Goal: Information Seeking & Learning: Learn about a topic

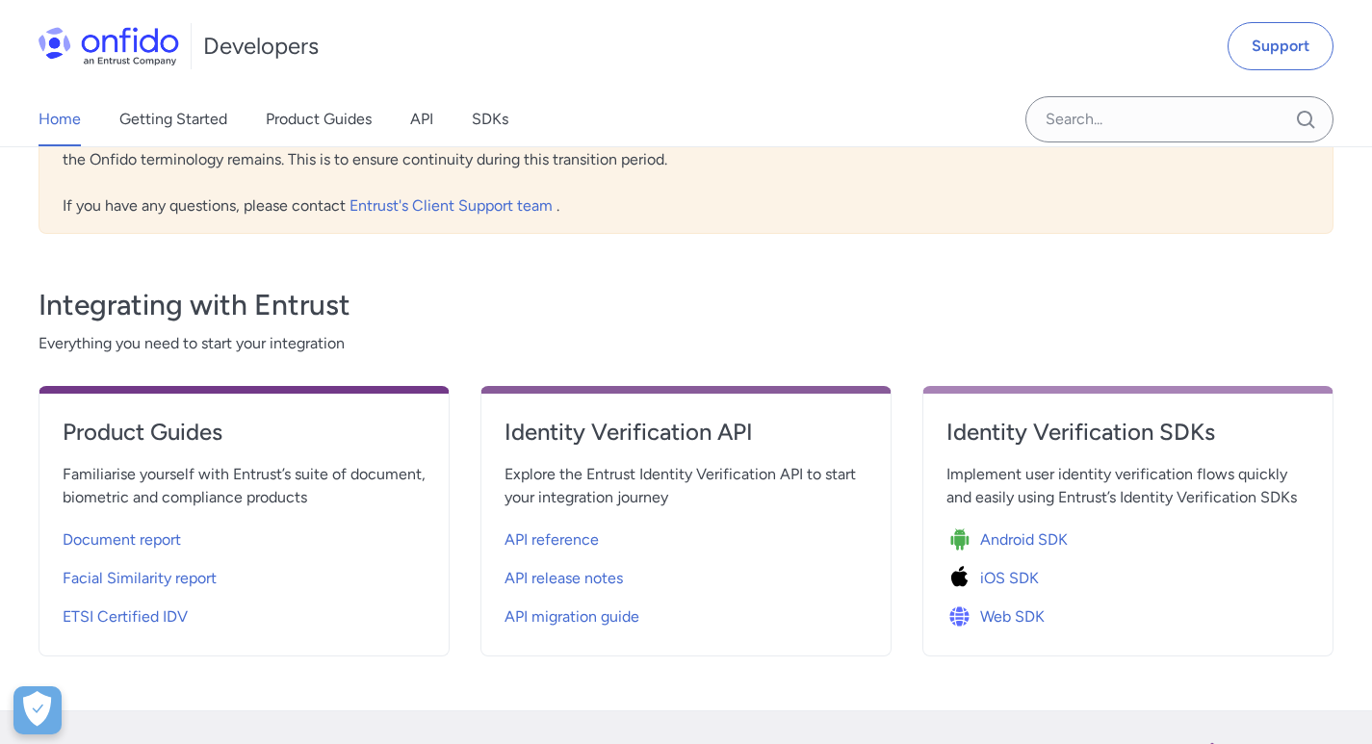
scroll to position [674, 0]
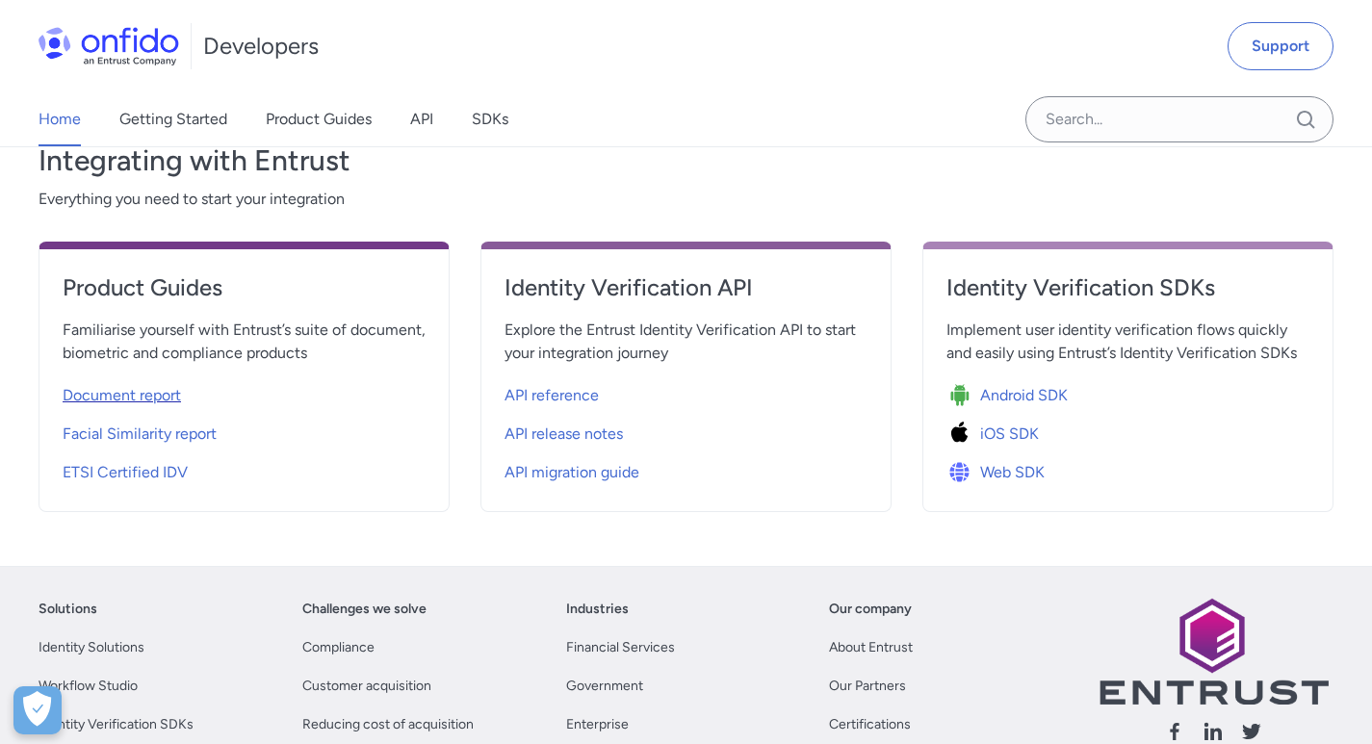
click at [157, 405] on span "Document report" at bounding box center [122, 395] width 118 height 23
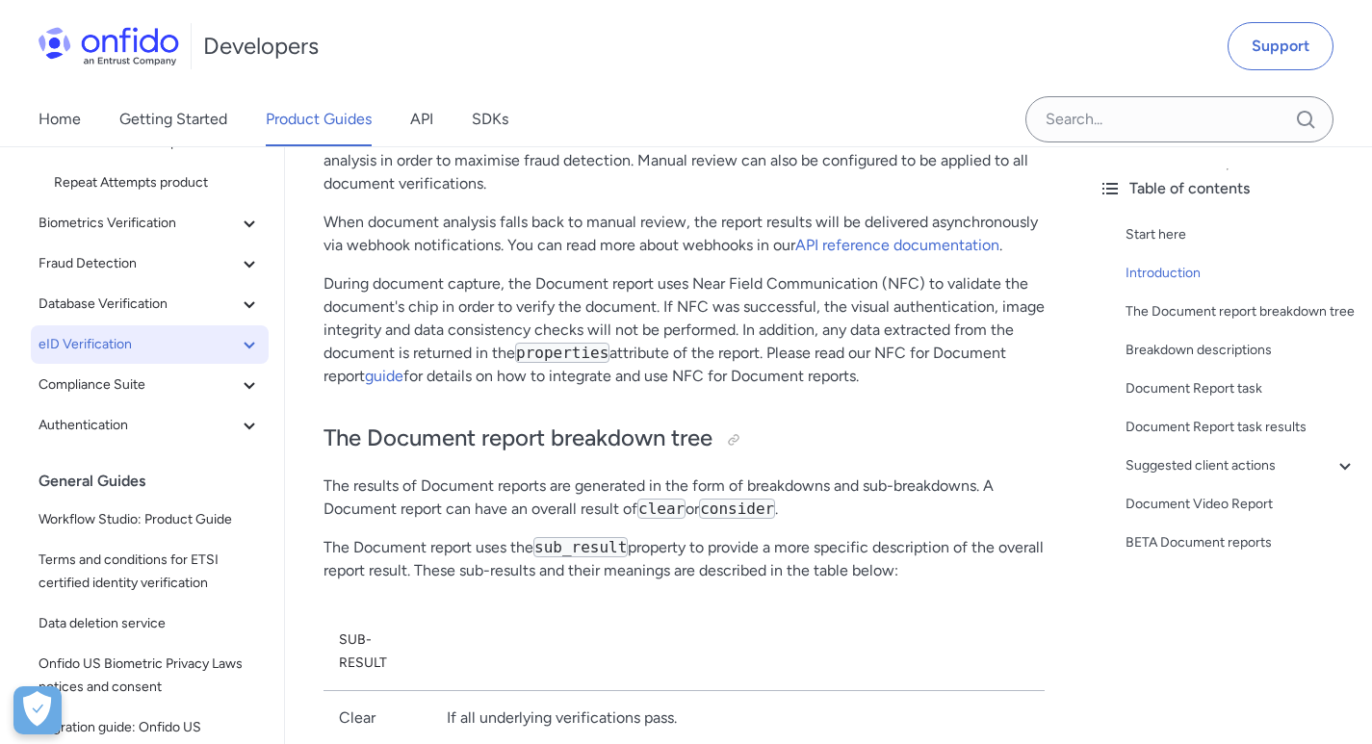
scroll to position [385, 0]
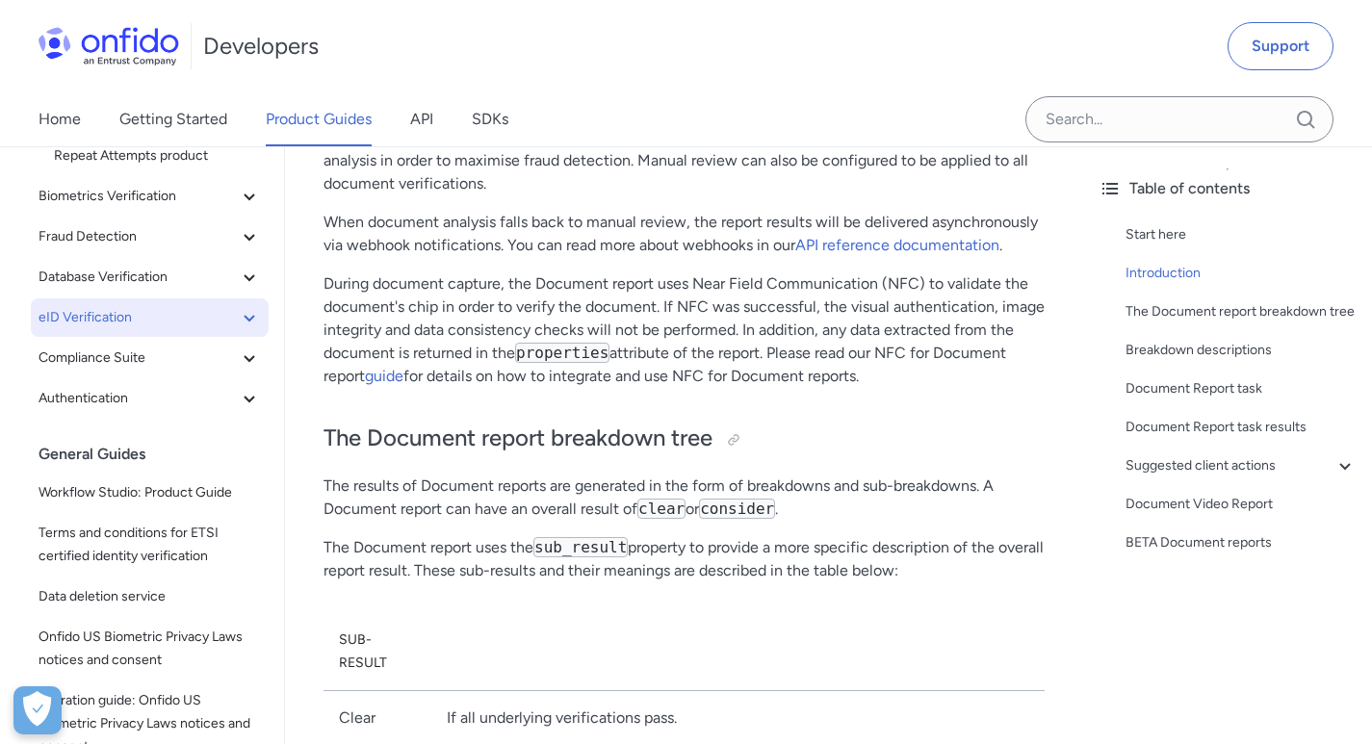
click at [153, 319] on span "eID Verification" at bounding box center [138, 317] width 199 height 23
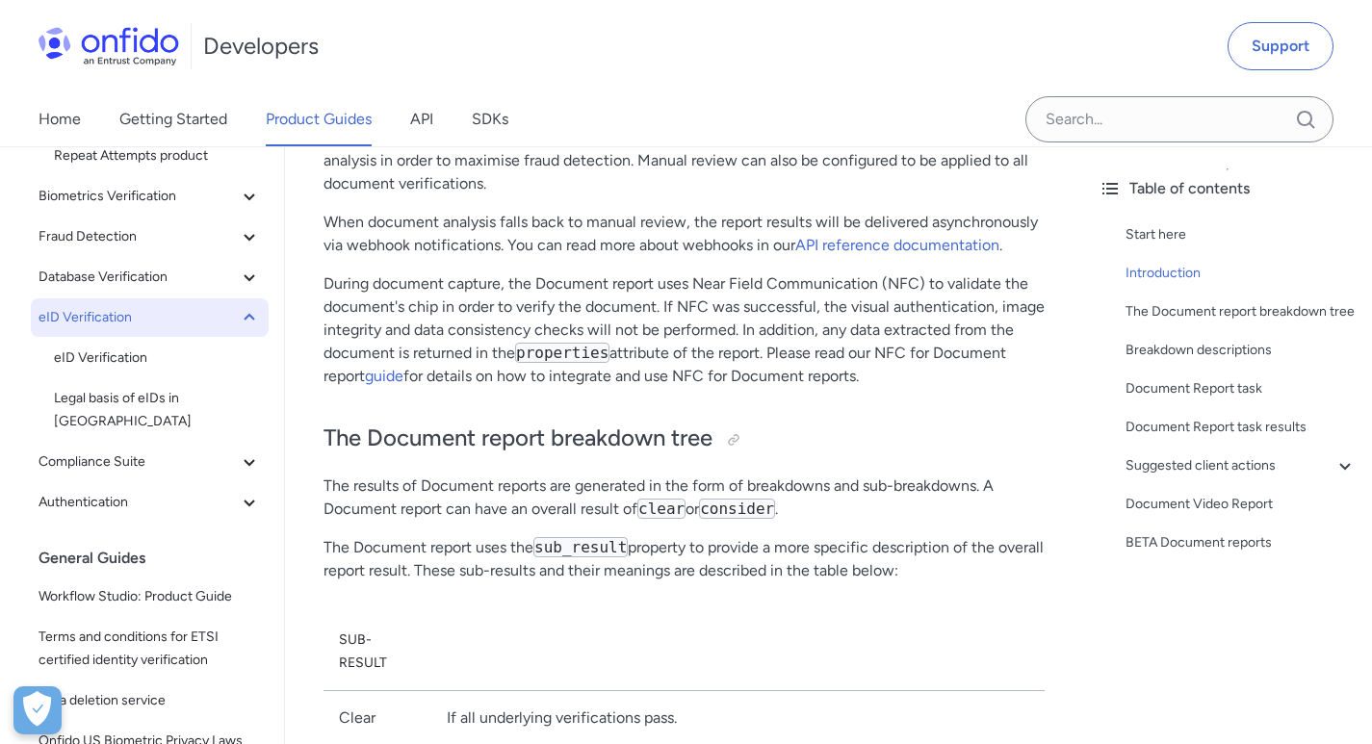
click at [153, 319] on span "eID Verification" at bounding box center [138, 317] width 199 height 23
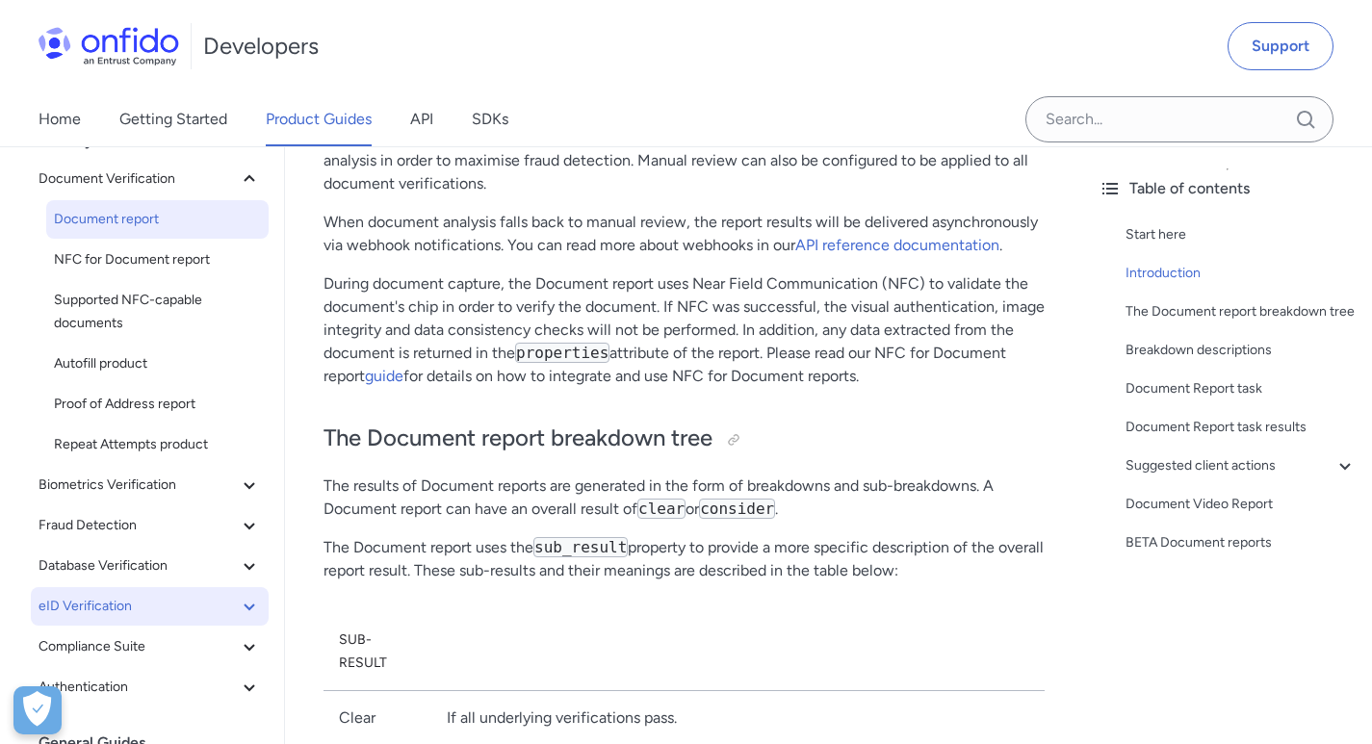
scroll to position [0, 0]
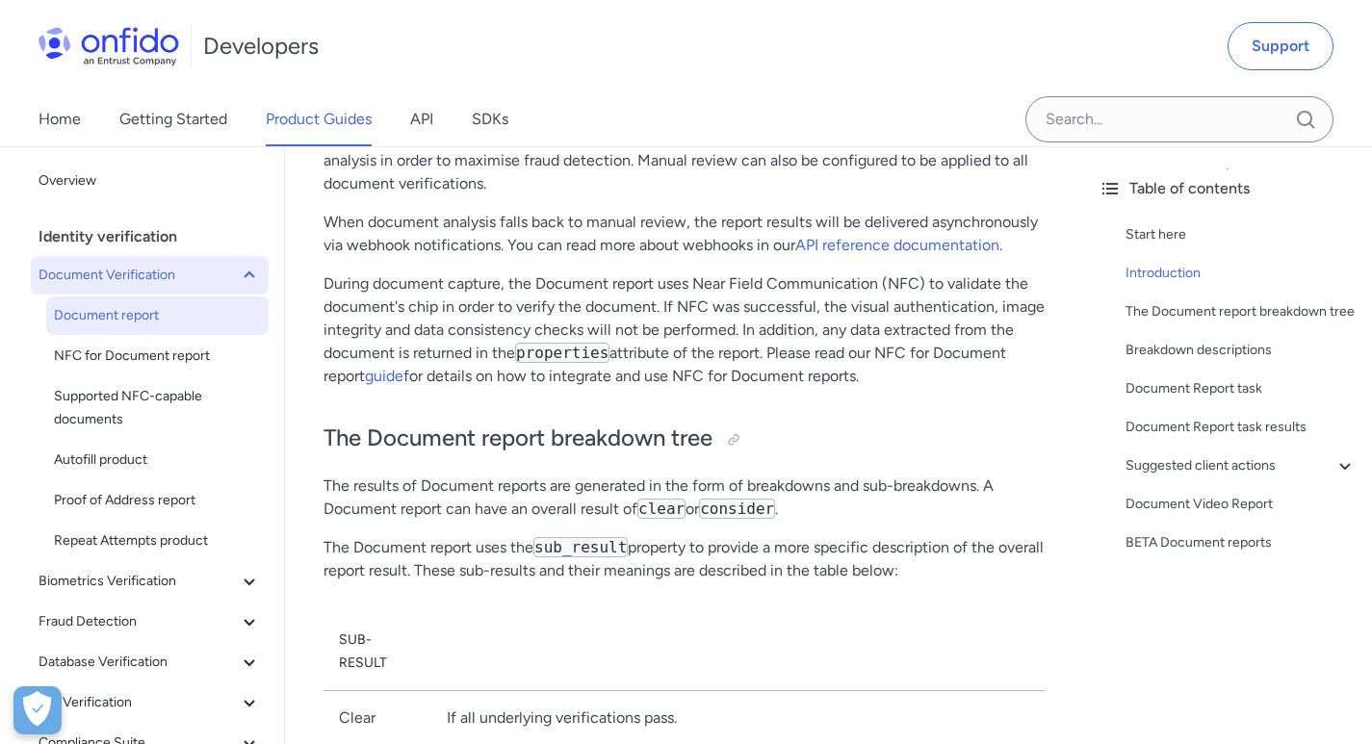
click at [208, 290] on button "Document Verification" at bounding box center [150, 275] width 238 height 39
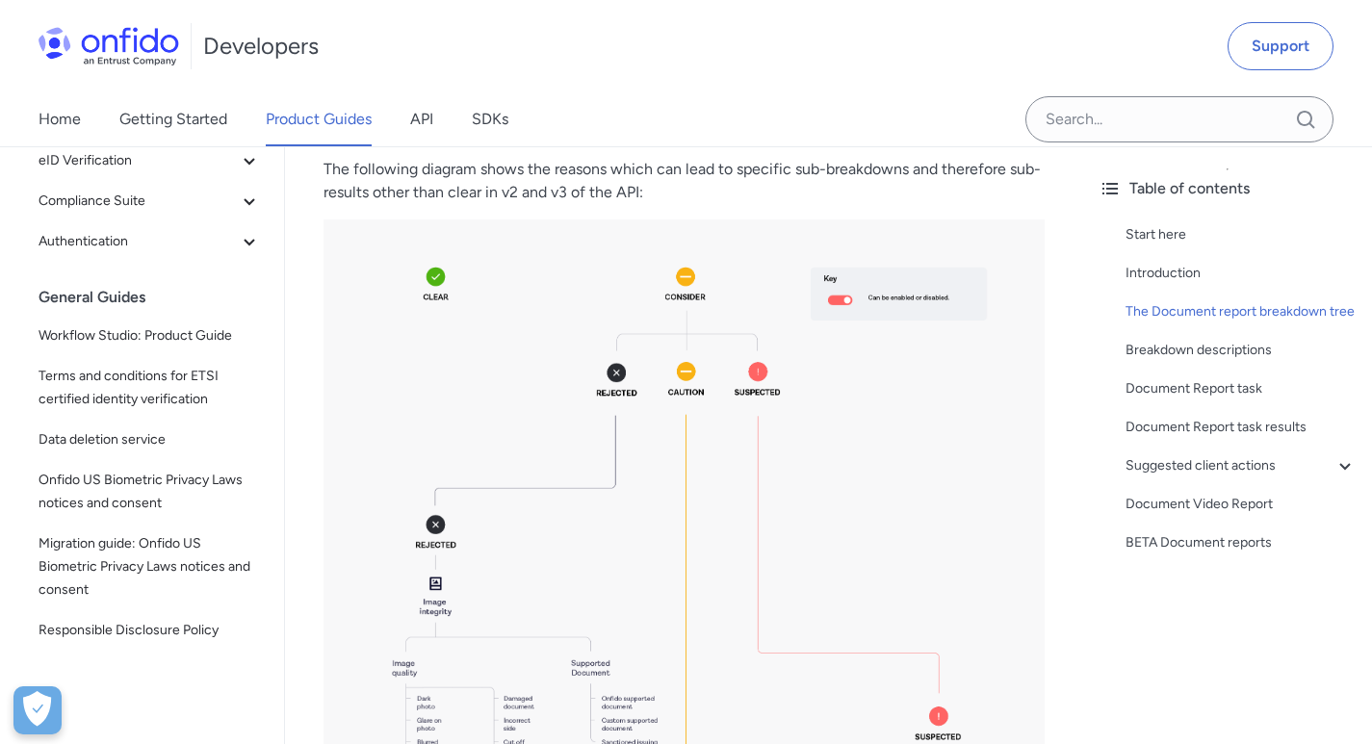
scroll to position [2793, 0]
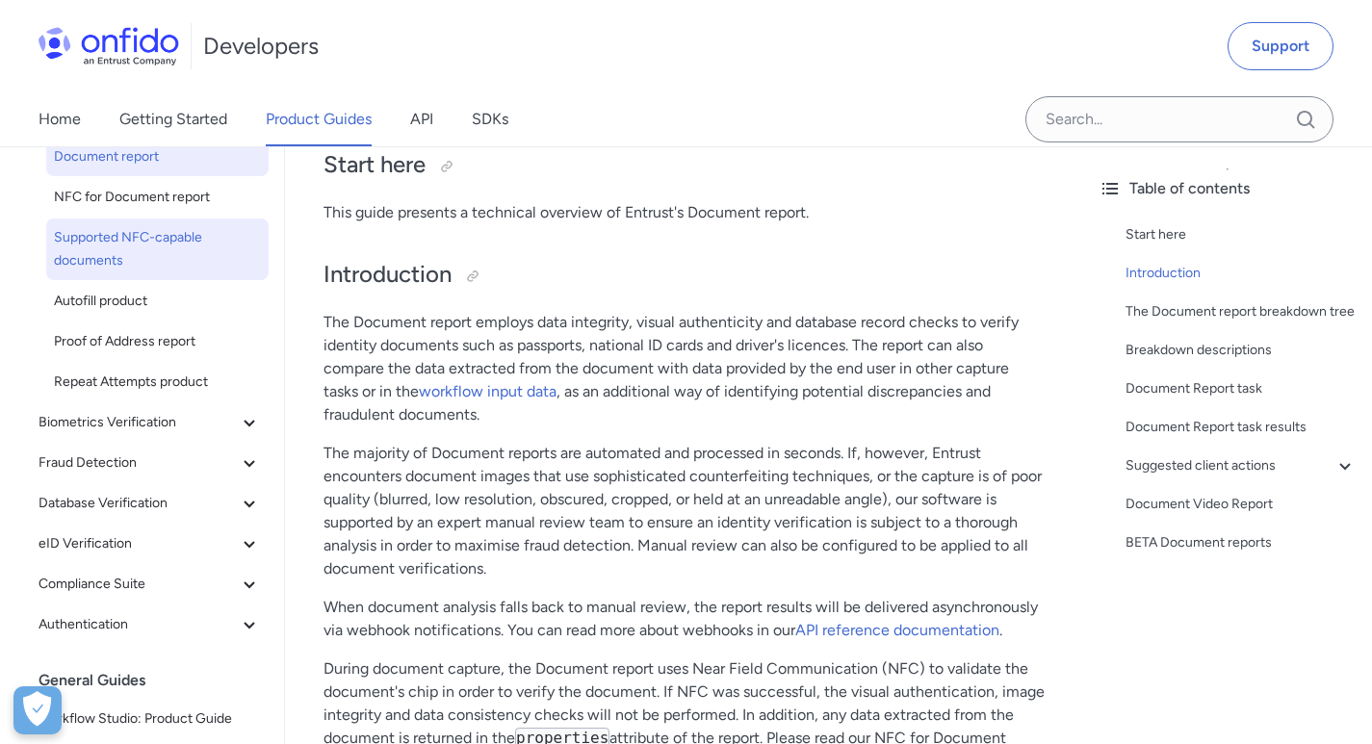
scroll to position [193, 0]
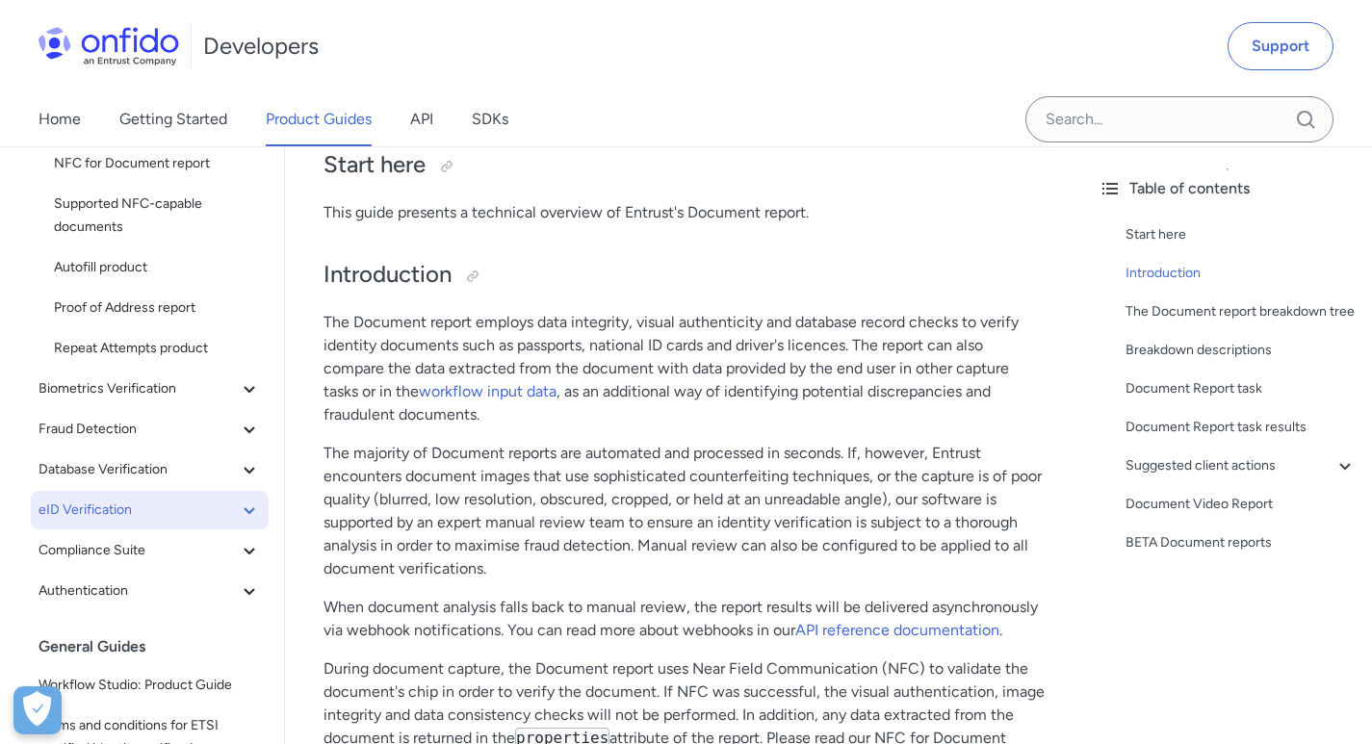
click at [171, 514] on span "eID Verification" at bounding box center [138, 510] width 199 height 23
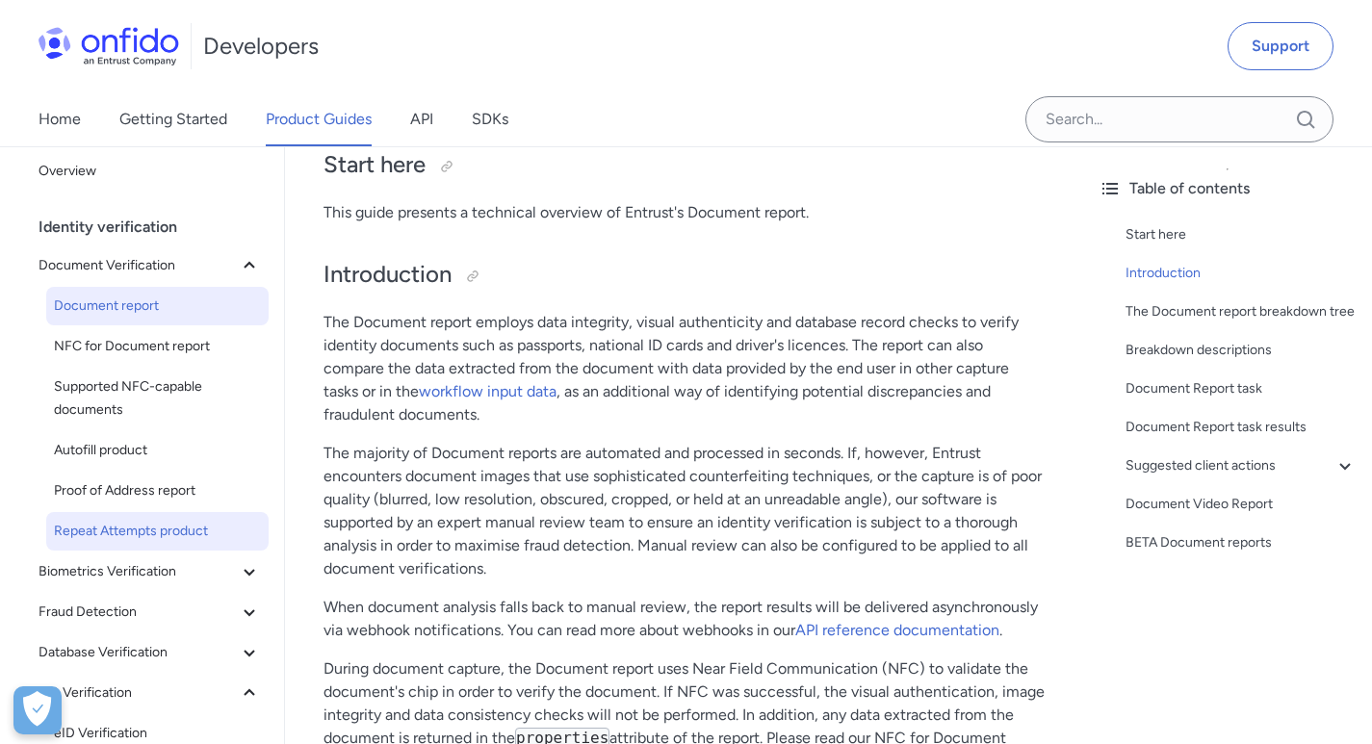
scroll to position [0, 0]
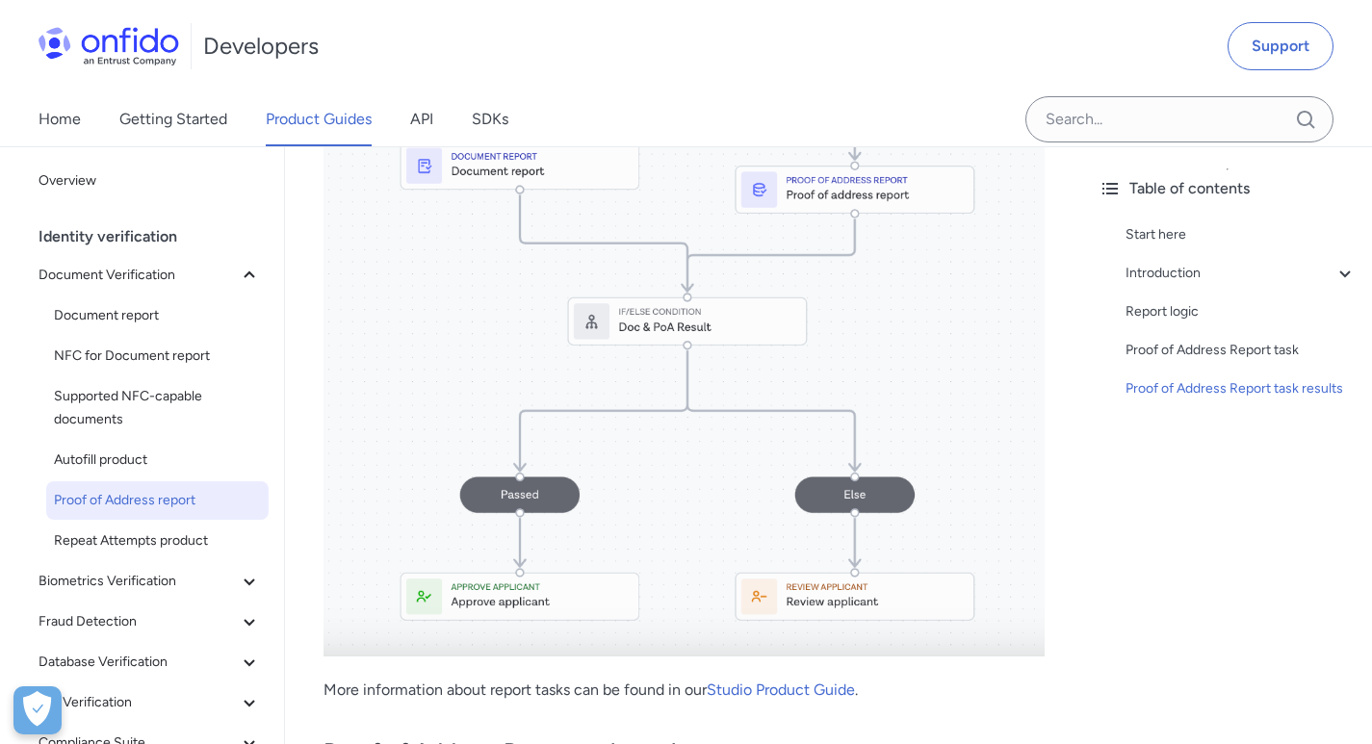
scroll to position [5875, 0]
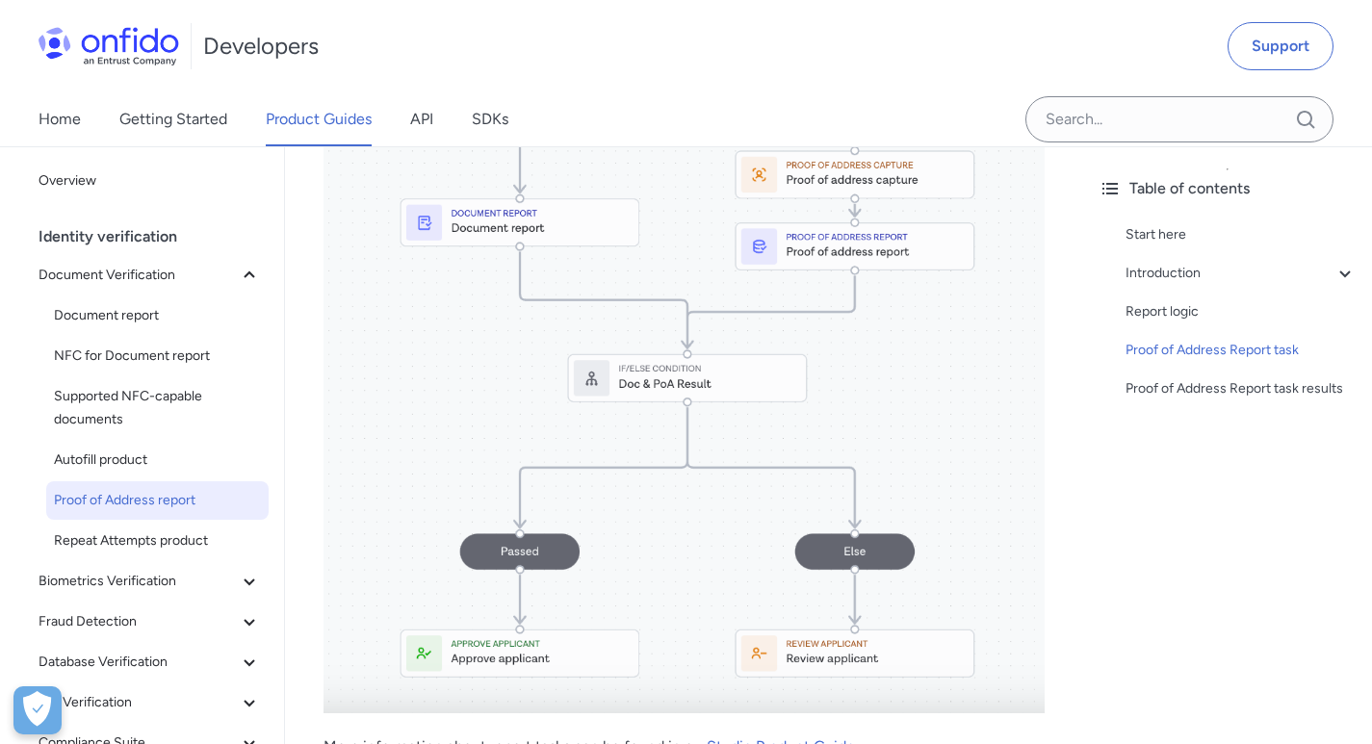
scroll to position [6011, 0]
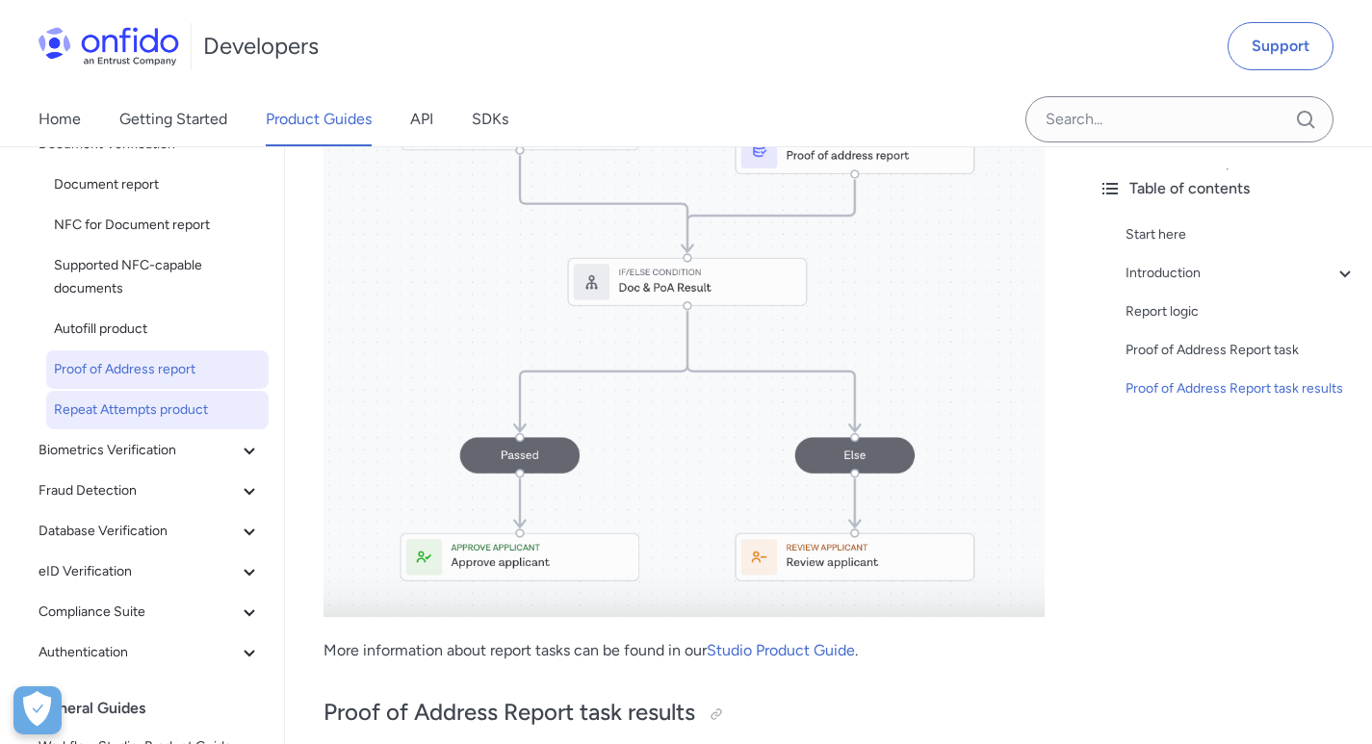
scroll to position [193, 0]
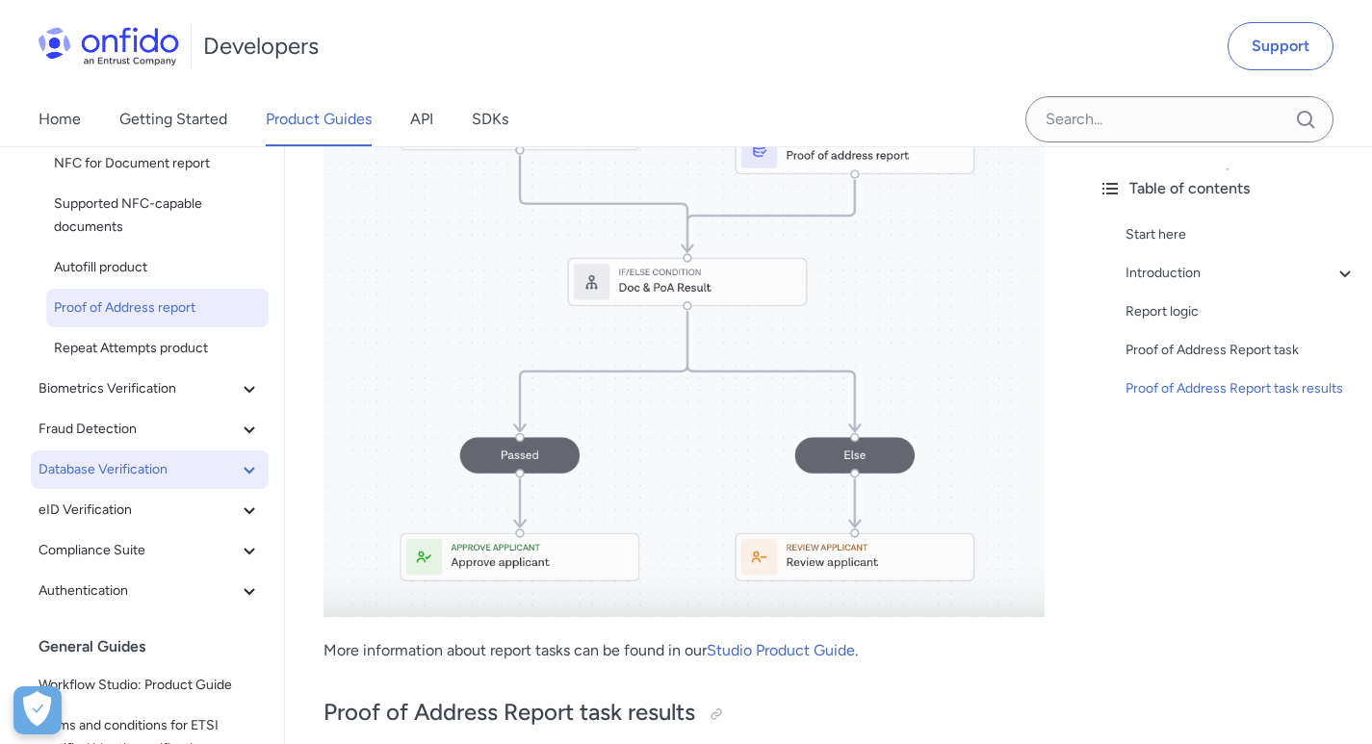
click at [177, 458] on span "Database Verification" at bounding box center [138, 469] width 199 height 23
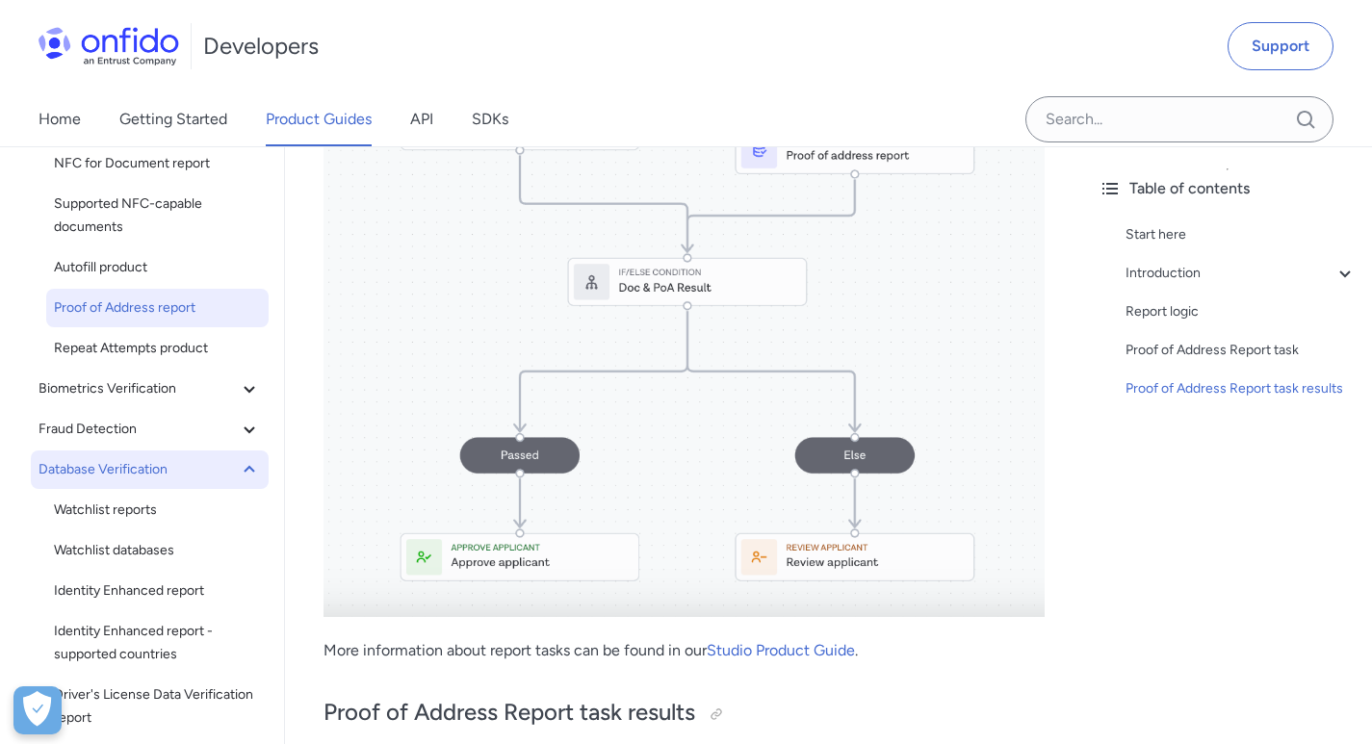
click at [177, 458] on span "Database Verification" at bounding box center [138, 469] width 199 height 23
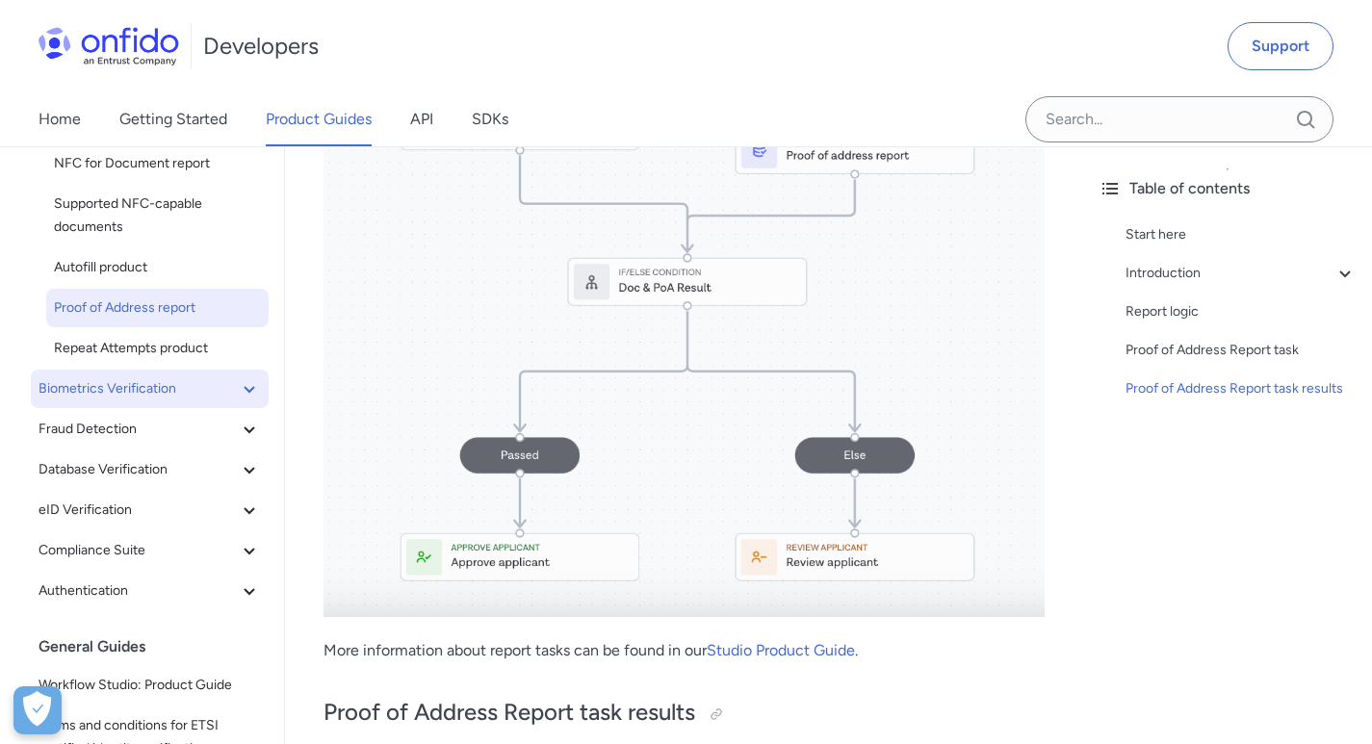
click at [208, 378] on span "Biometrics Verification" at bounding box center [138, 389] width 199 height 23
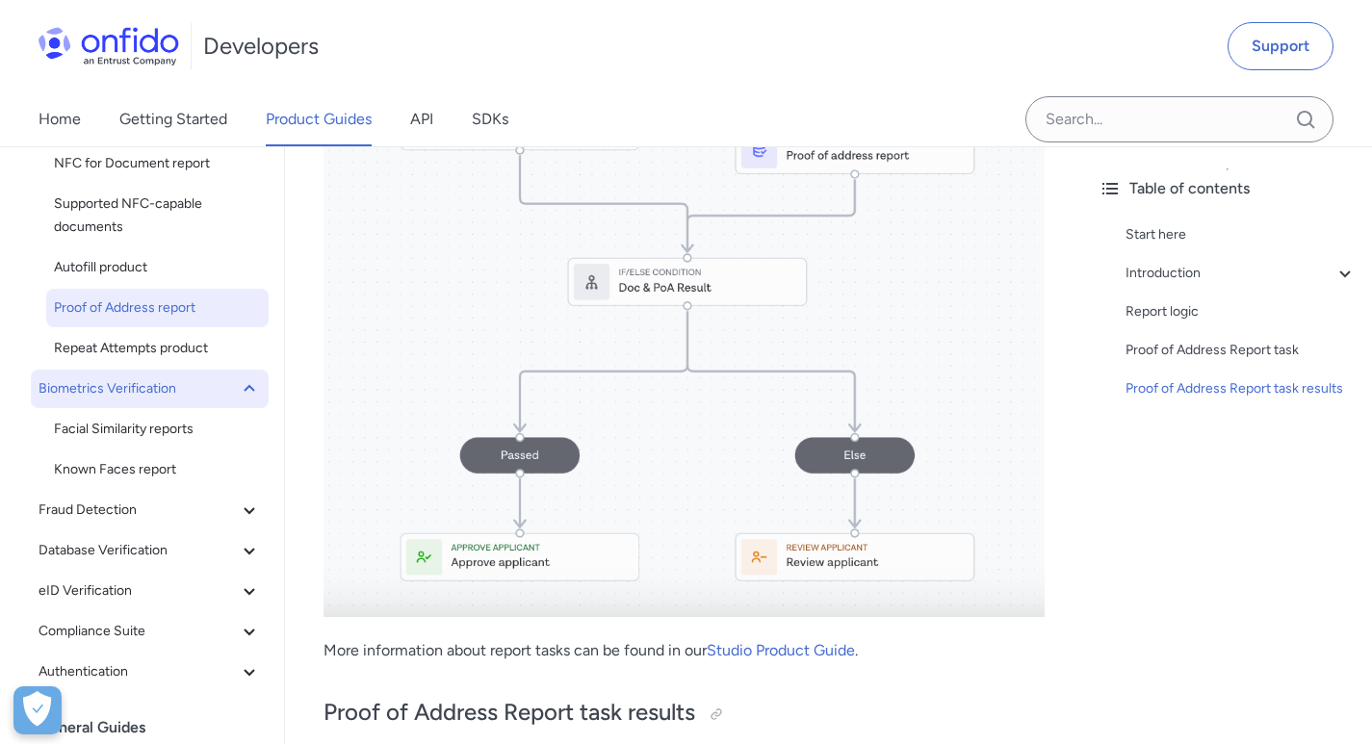
click at [208, 378] on span "Biometrics Verification" at bounding box center [138, 389] width 199 height 23
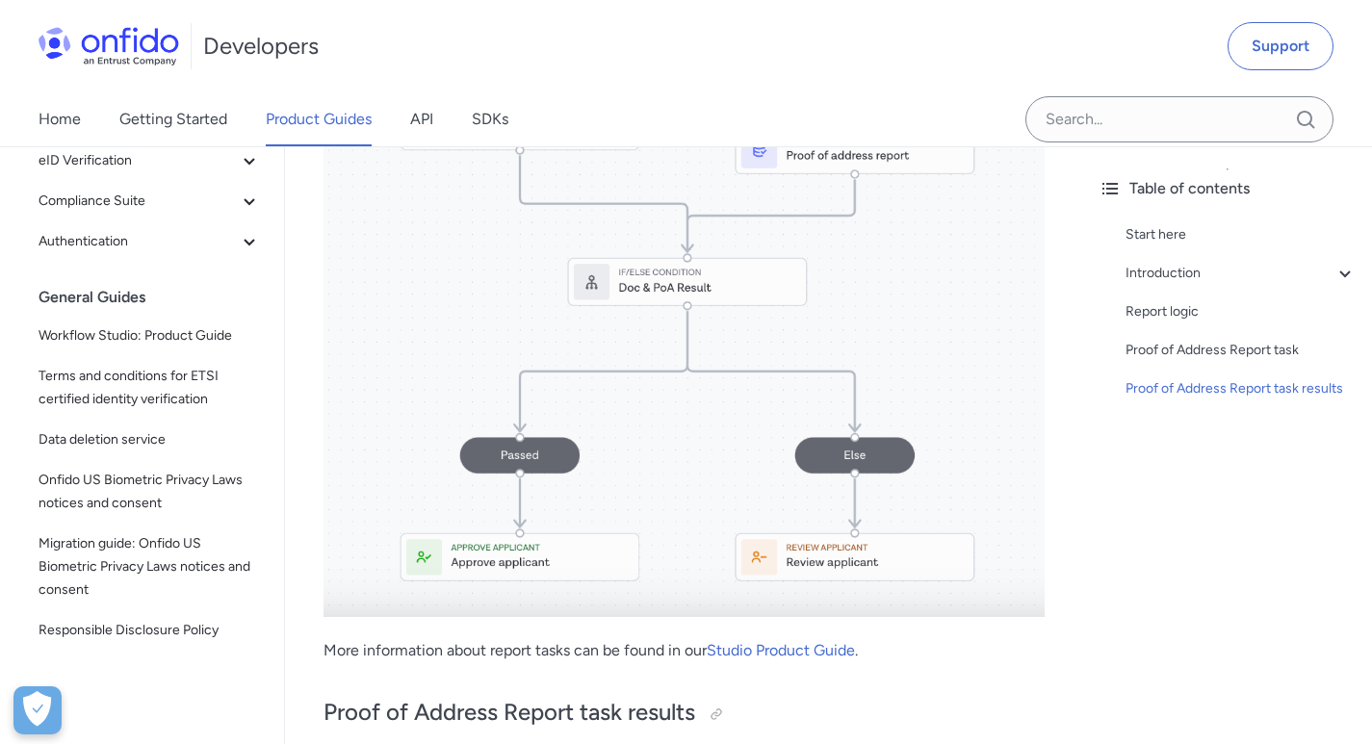
scroll to position [6203, 0]
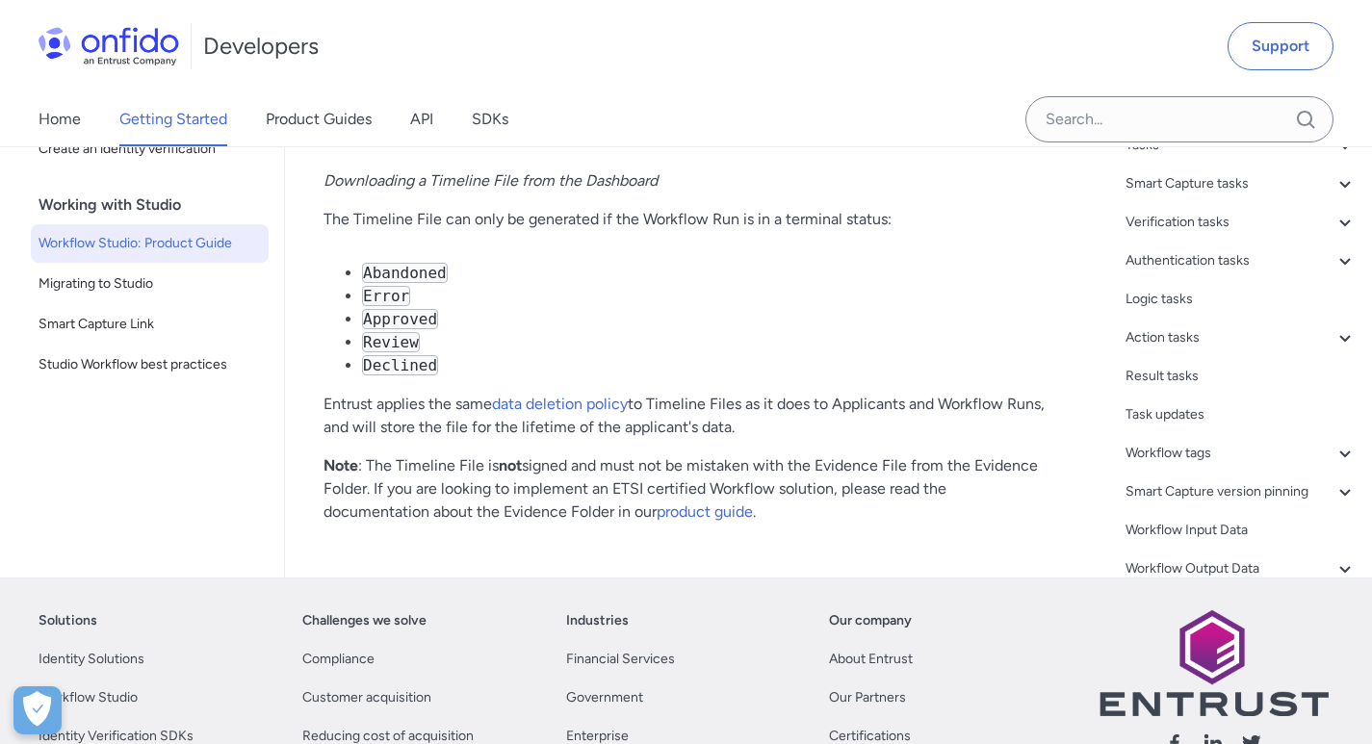
scroll to position [48384, 0]
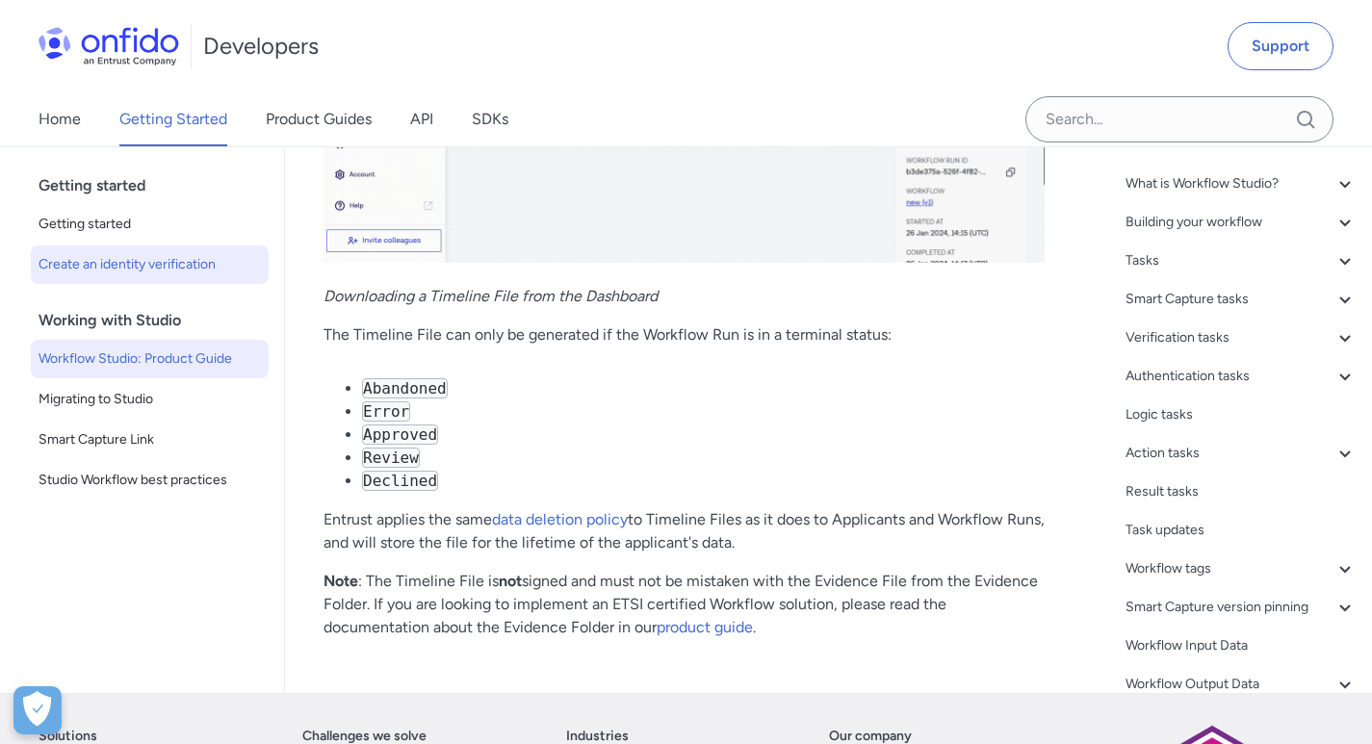
click at [51, 276] on span "Create an identity verification" at bounding box center [150, 264] width 222 height 23
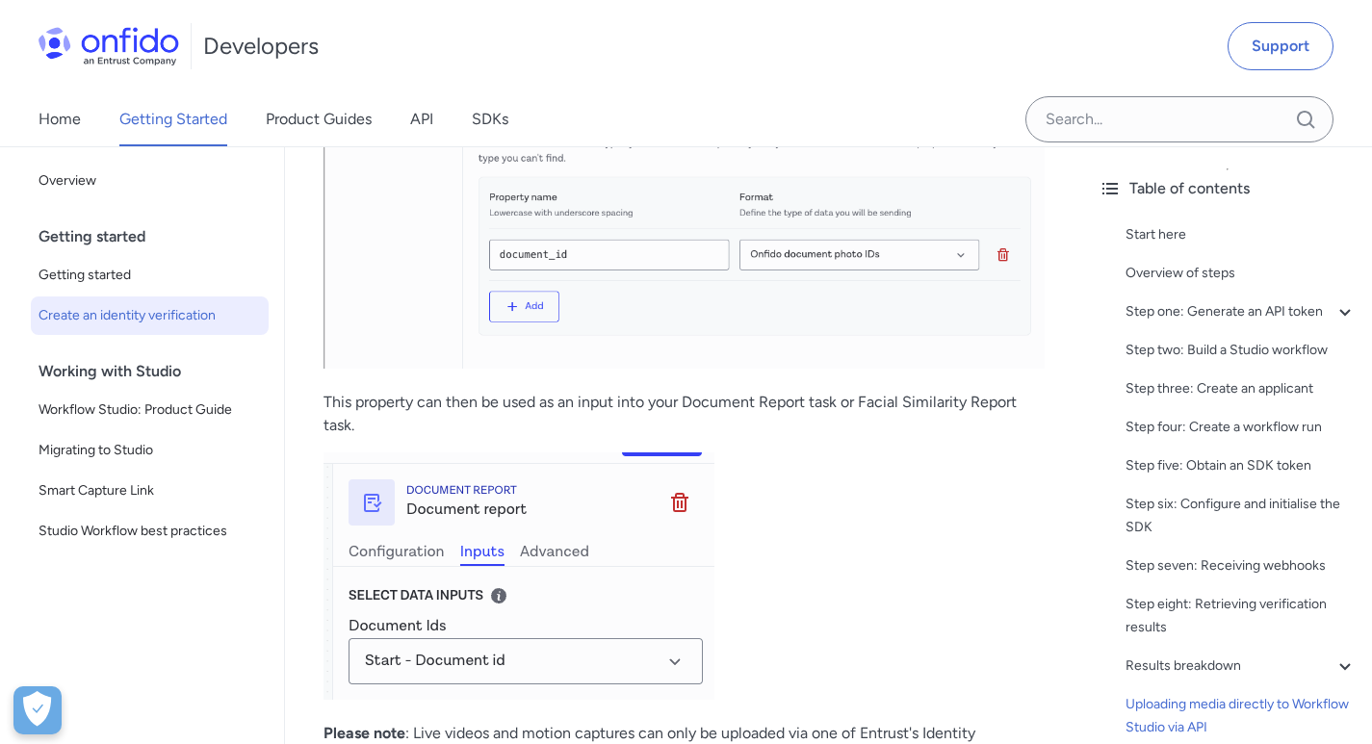
scroll to position [8957, 0]
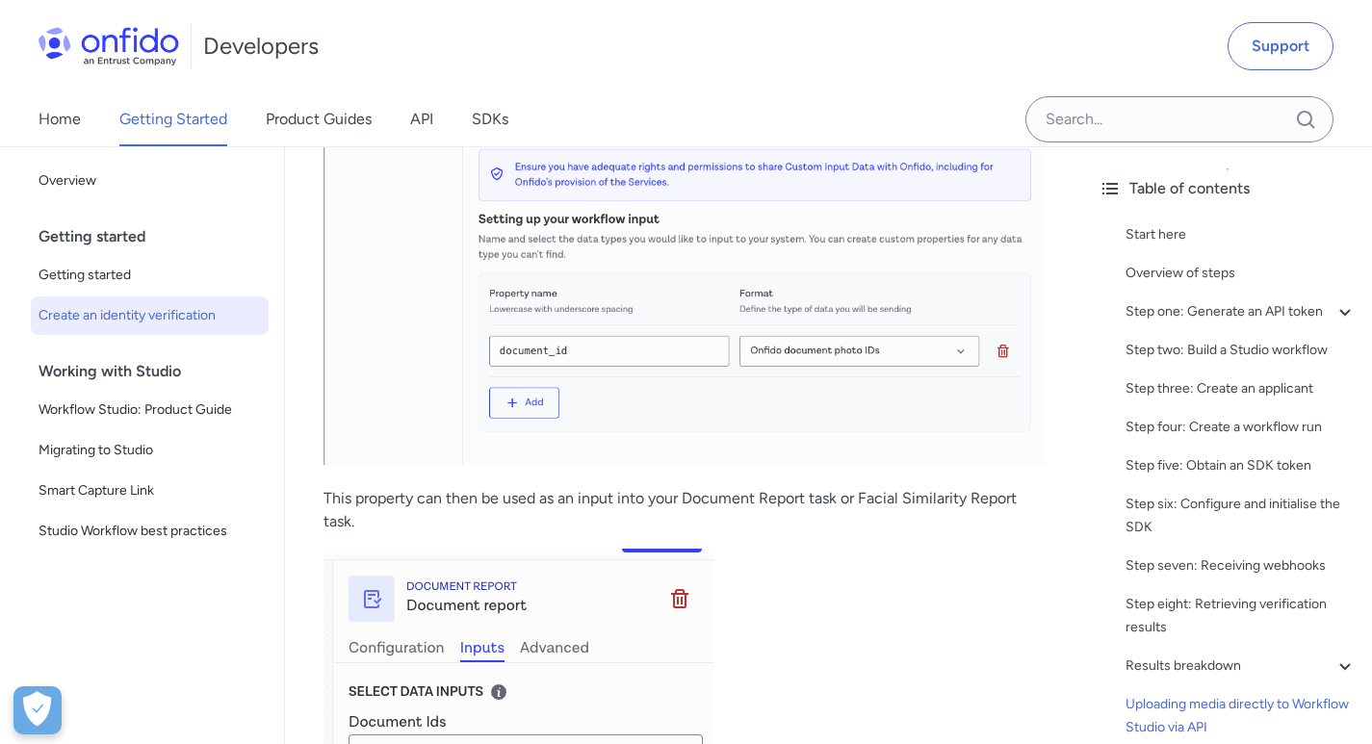
click at [445, 120] on div "Home Getting Started Product Guides API SDKs" at bounding box center [293, 119] width 586 height 54
click at [423, 120] on link "API" at bounding box center [421, 119] width 23 height 54
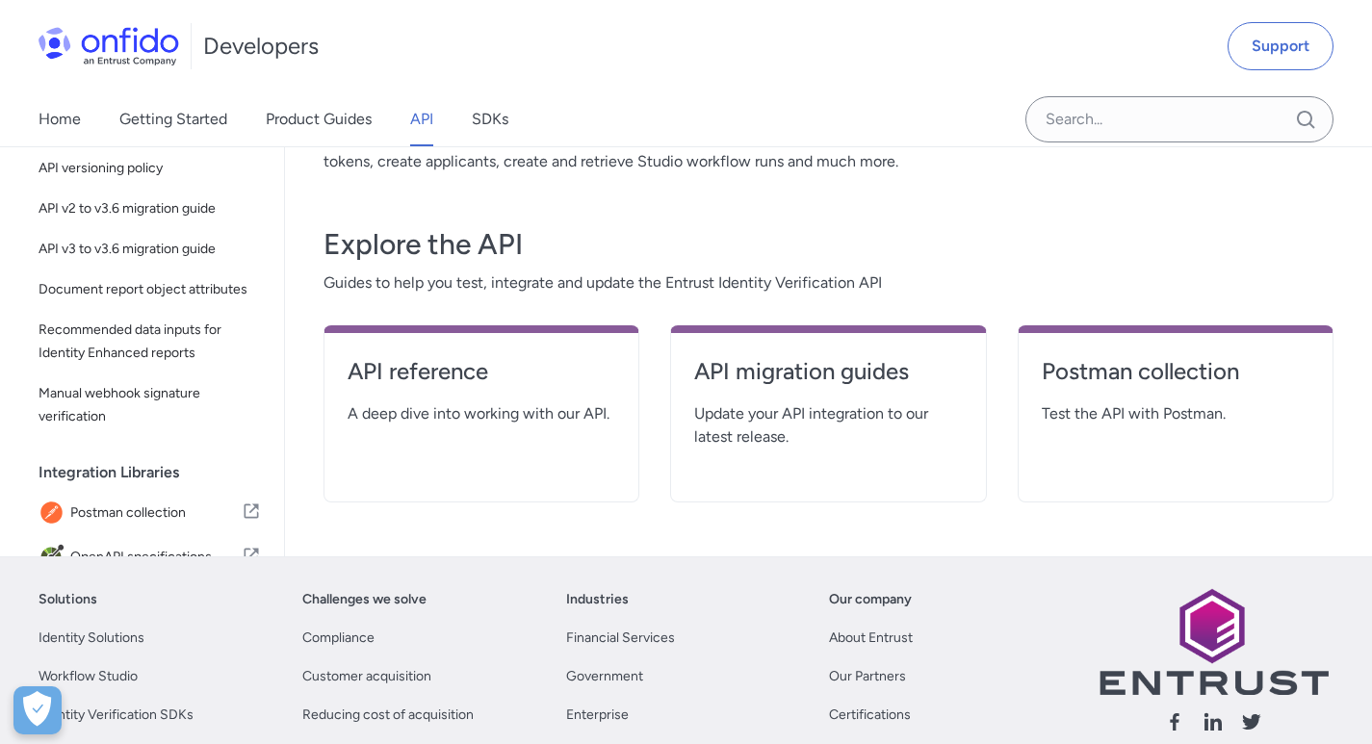
scroll to position [289, 0]
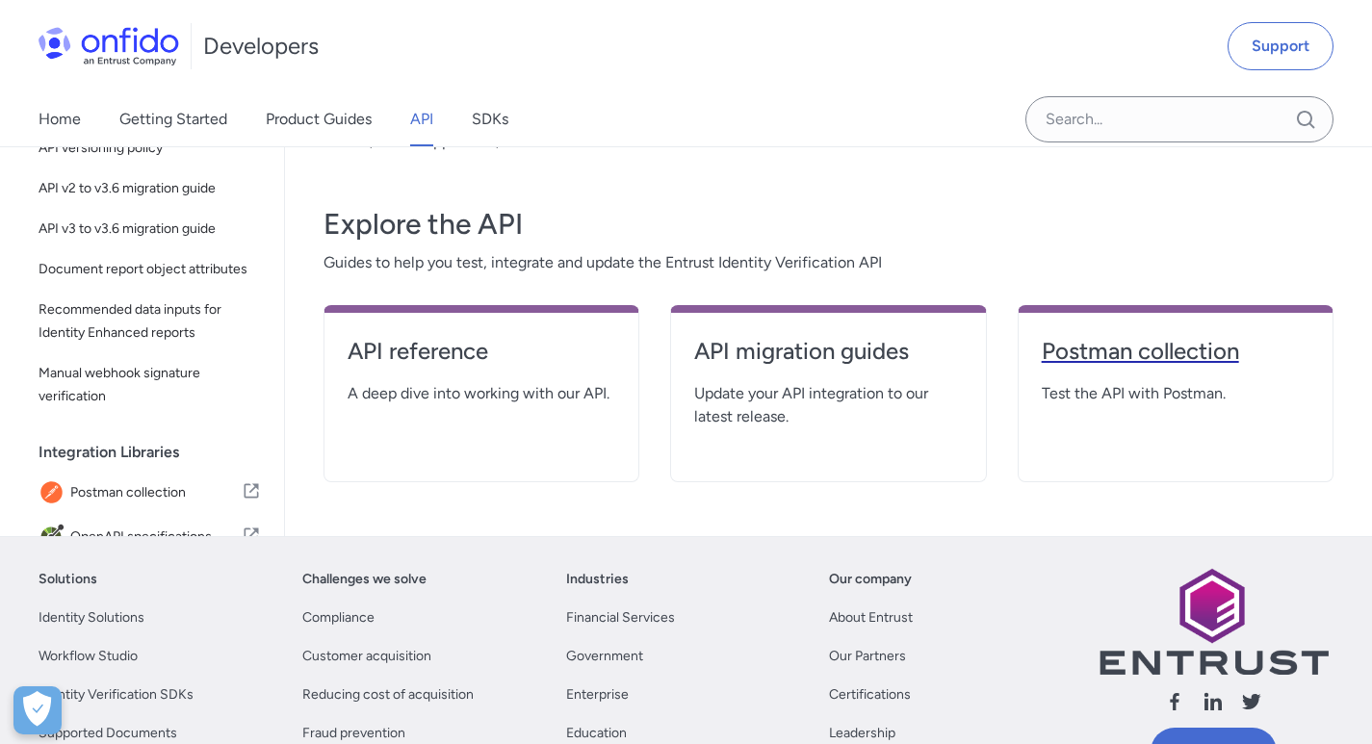
click at [1108, 359] on h4 "Postman collection" at bounding box center [1176, 351] width 268 height 31
